Goal: Find specific page/section: Find specific page/section

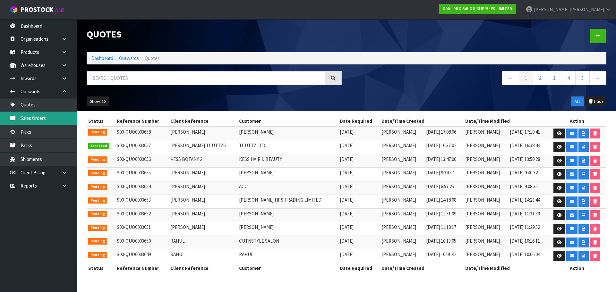
click at [29, 118] on link "Sales Orders" at bounding box center [38, 118] width 77 height 13
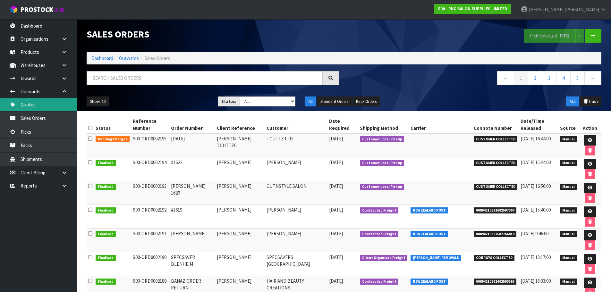
click at [41, 104] on link "Quotes" at bounding box center [38, 104] width 77 height 13
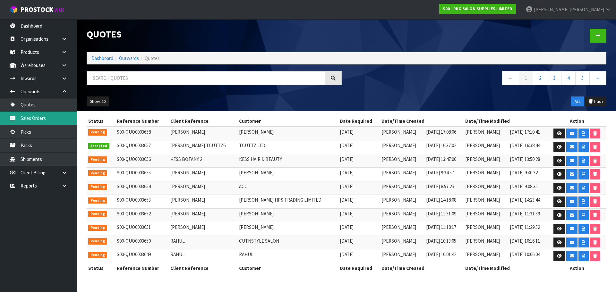
click at [30, 117] on link "Sales Orders" at bounding box center [38, 118] width 77 height 13
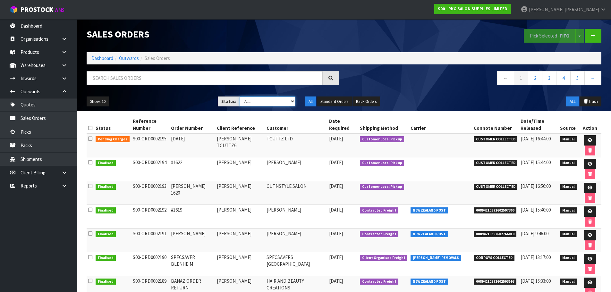
click at [292, 103] on select "Draft Pending Allocated Pending Pick Goods Picked Goods Packed Pending Charges …" at bounding box center [268, 102] width 56 height 10
click at [240, 97] on select "Draft Pending Allocated Pending Pick Goods Picked Goods Packed Pending Charges …" at bounding box center [268, 102] width 56 height 10
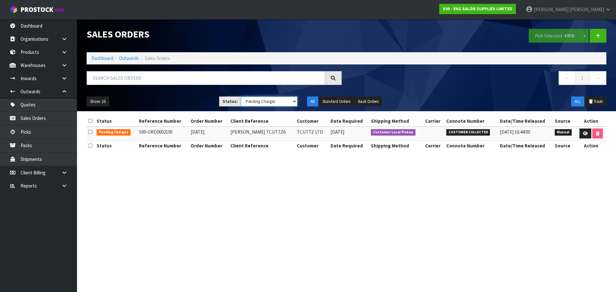
click at [295, 102] on select "Draft Pending Allocated Pending Pick Goods Picked Goods Packed Pending Charges …" at bounding box center [269, 102] width 57 height 10
select select "string:ALL"
click at [241, 97] on select "Draft Pending Allocated Pending Pick Goods Picked Goods Packed Pending Charges …" at bounding box center [269, 102] width 57 height 10
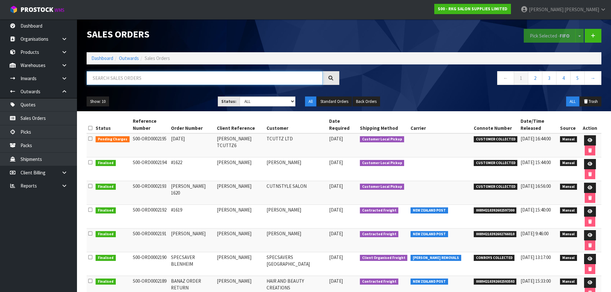
click at [132, 80] on input "text" at bounding box center [205, 78] width 236 height 14
type input "N"
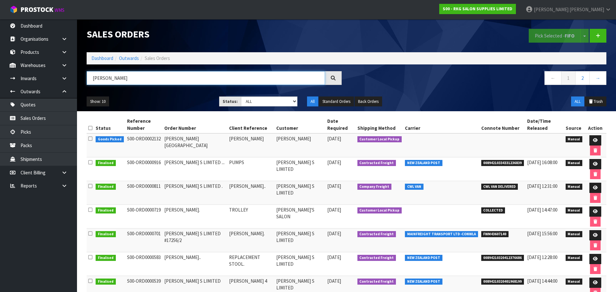
type input "[PERSON_NAME]"
